Goal: Task Accomplishment & Management: Use online tool/utility

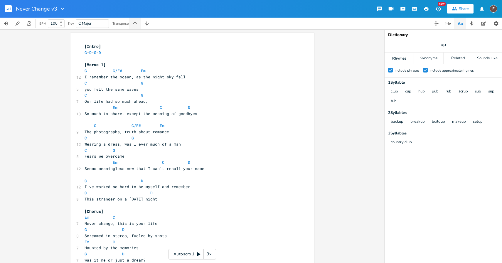
click at [138, 26] on icon "button" at bounding box center [135, 24] width 6 height 6
click at [139, 24] on button "button" at bounding box center [135, 24] width 12 height 12
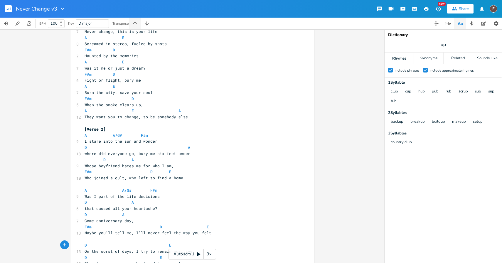
click at [139, 24] on button "button" at bounding box center [135, 24] width 12 height 12
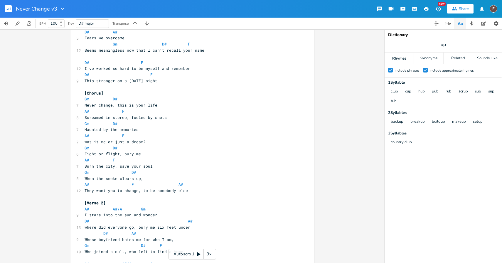
scroll to position [0, 0]
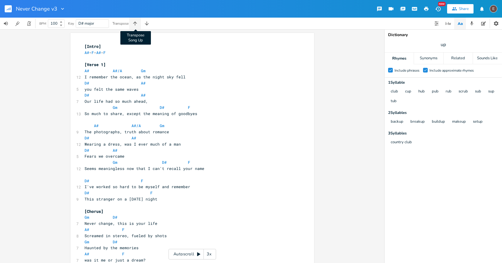
click at [137, 24] on icon "button" at bounding box center [135, 24] width 6 height 6
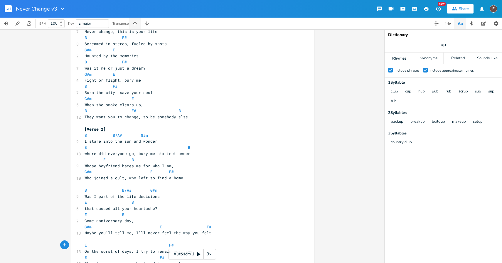
click at [137, 24] on icon "button" at bounding box center [135, 24] width 6 height 6
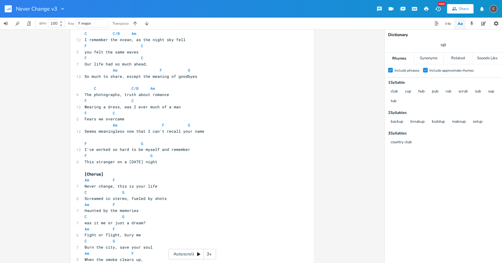
scroll to position [0, 0]
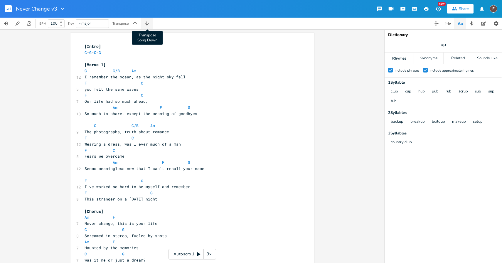
click at [149, 26] on icon "button" at bounding box center [147, 24] width 6 height 6
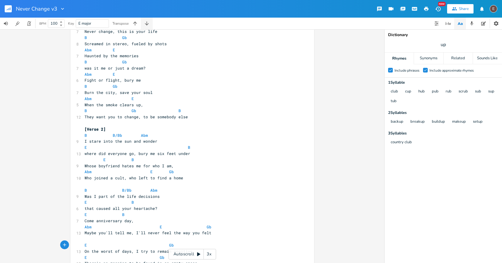
click at [149, 25] on icon "button" at bounding box center [147, 24] width 6 height 6
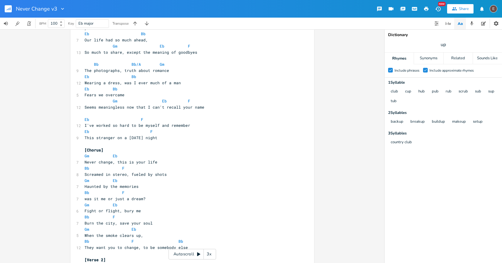
scroll to position [0, 0]
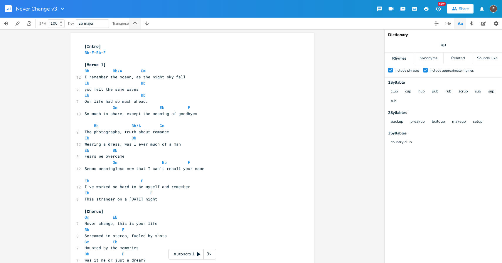
click at [136, 25] on icon "button" at bounding box center [135, 24] width 6 height 6
click at [150, 23] on icon "button" at bounding box center [147, 24] width 6 height 6
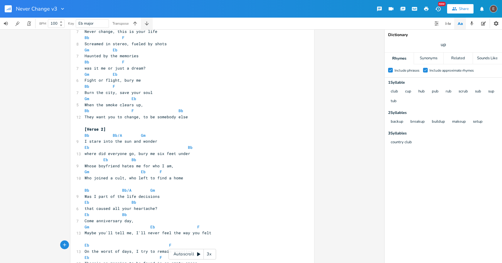
click at [149, 23] on icon "button" at bounding box center [147, 23] width 4 height 4
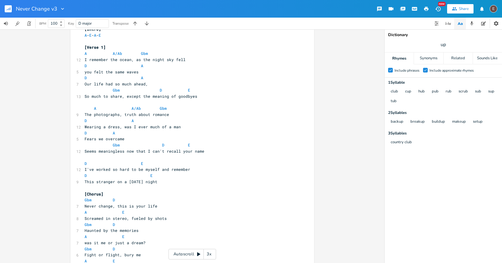
scroll to position [0, 0]
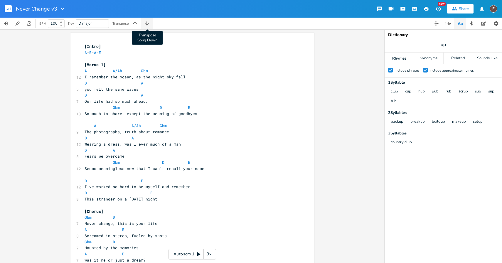
click at [151, 22] on button "Transpose Song Down" at bounding box center [147, 24] width 12 height 12
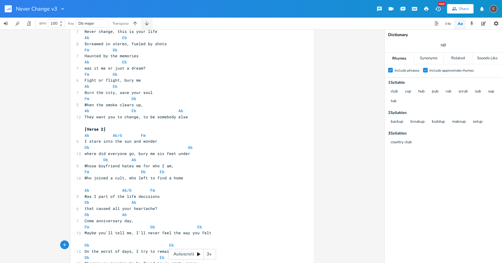
click at [151, 22] on button "button" at bounding box center [147, 24] width 12 height 12
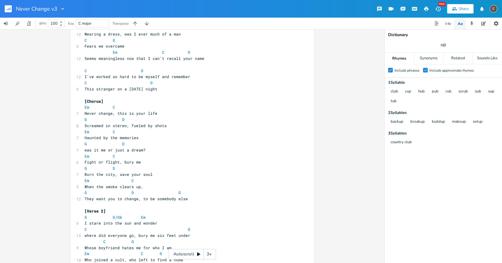
scroll to position [0, 0]
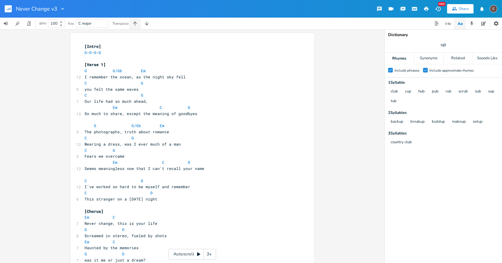
click at [137, 23] on icon "button" at bounding box center [135, 24] width 6 height 6
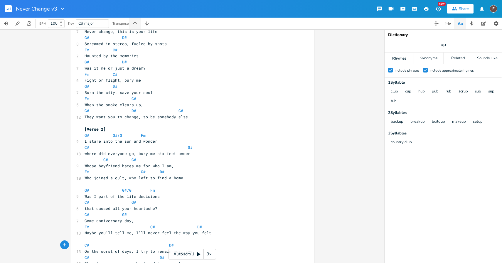
click at [137, 23] on icon "button" at bounding box center [135, 24] width 6 height 6
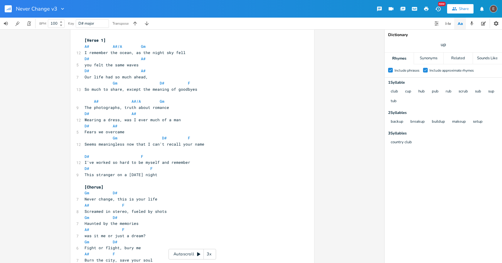
scroll to position [0, 0]
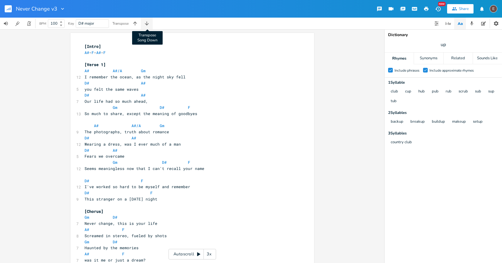
click at [148, 22] on icon "button" at bounding box center [147, 24] width 6 height 6
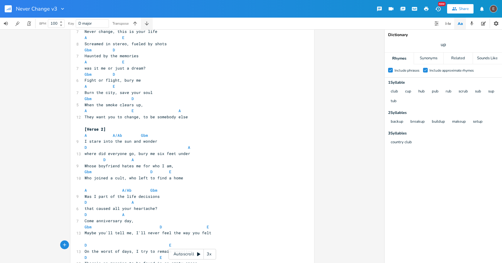
click at [148, 22] on icon "button" at bounding box center [147, 24] width 6 height 6
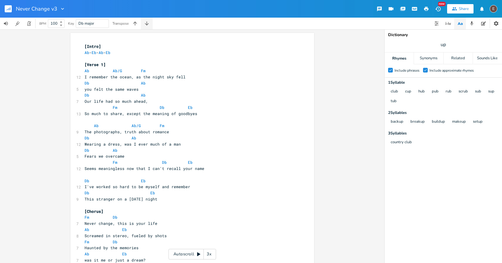
click at [148, 23] on icon "button" at bounding box center [147, 24] width 6 height 6
click at [134, 22] on icon "button" at bounding box center [135, 24] width 6 height 6
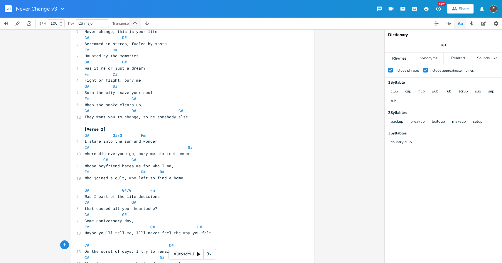
click at [134, 22] on icon "button" at bounding box center [135, 24] width 6 height 6
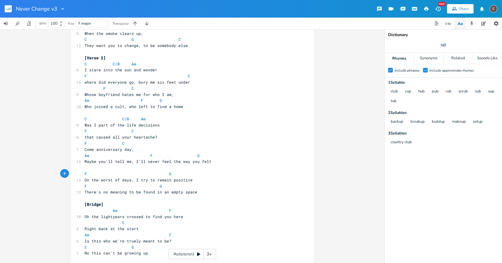
scroll to position [271, 0]
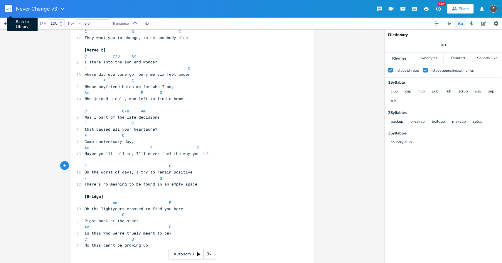
click at [8, 8] on rect "button" at bounding box center [8, 8] width 7 height 7
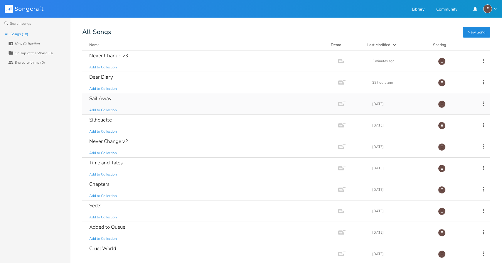
click at [156, 99] on div "Sail Away Add to Collection" at bounding box center [209, 103] width 240 height 21
